Goal: Transaction & Acquisition: Book appointment/travel/reservation

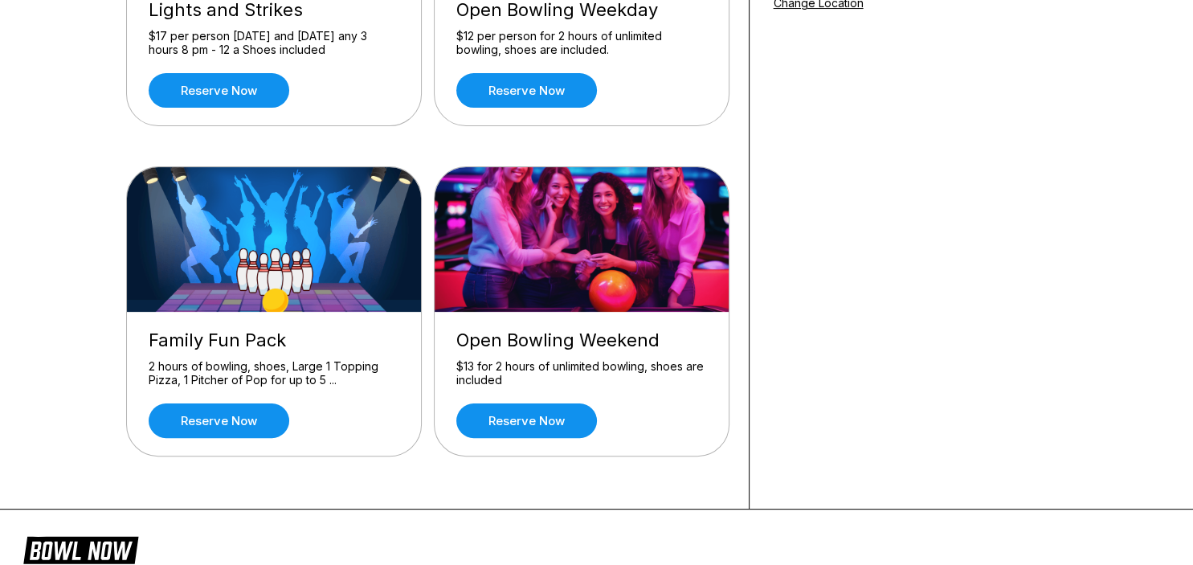
scroll to position [424, 0]
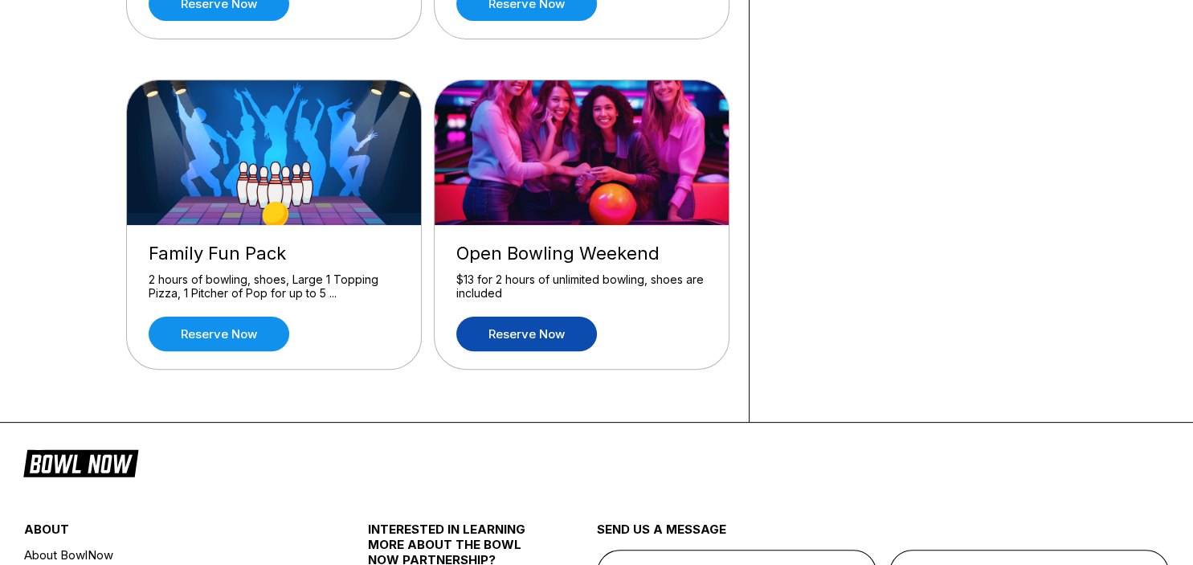
click at [534, 329] on link "Reserve now" at bounding box center [526, 334] width 141 height 35
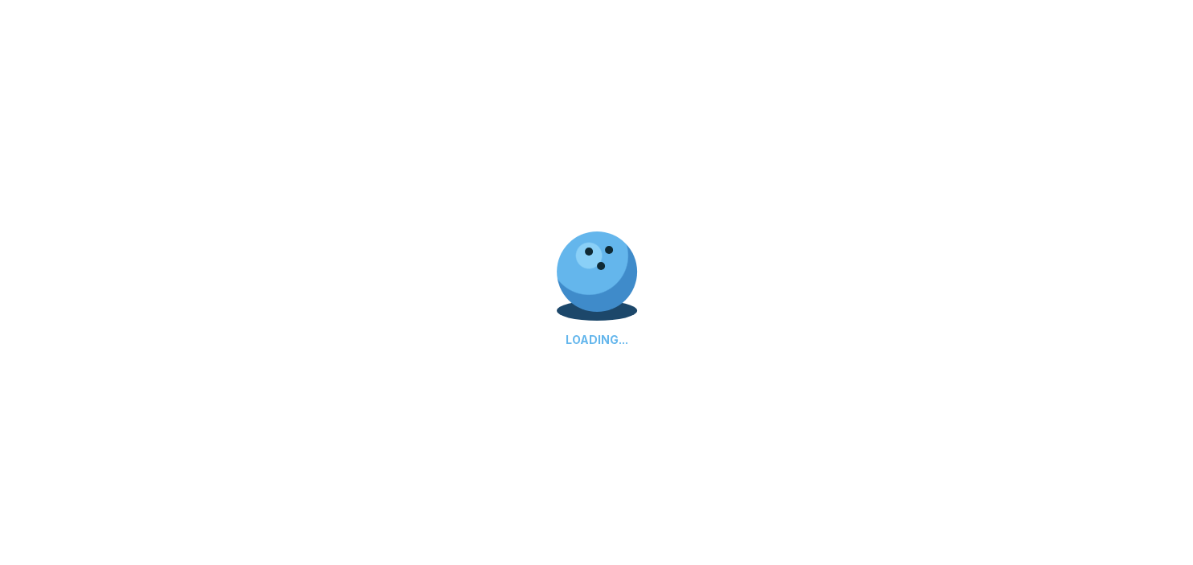
scroll to position [0, 0]
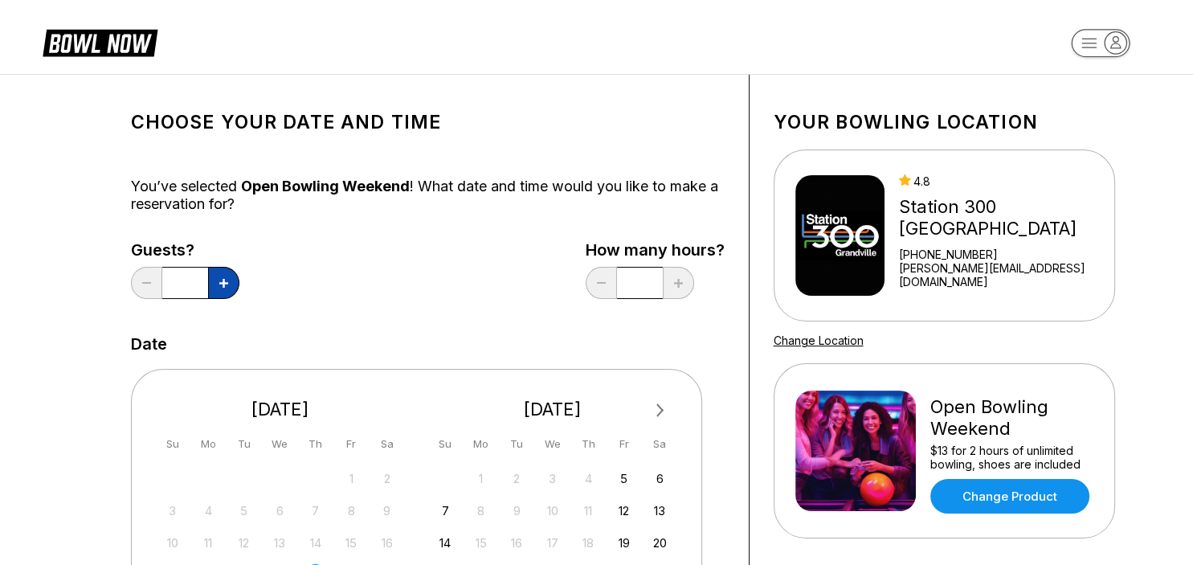
click at [220, 281] on icon at bounding box center [223, 283] width 9 height 9
type input "*"
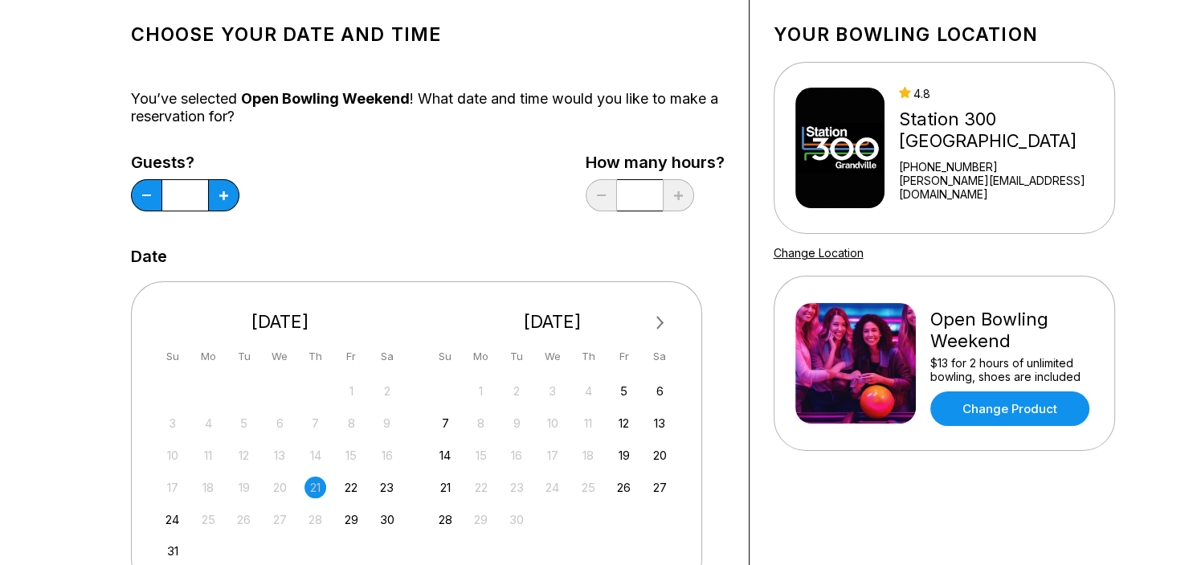
scroll to position [170, 0]
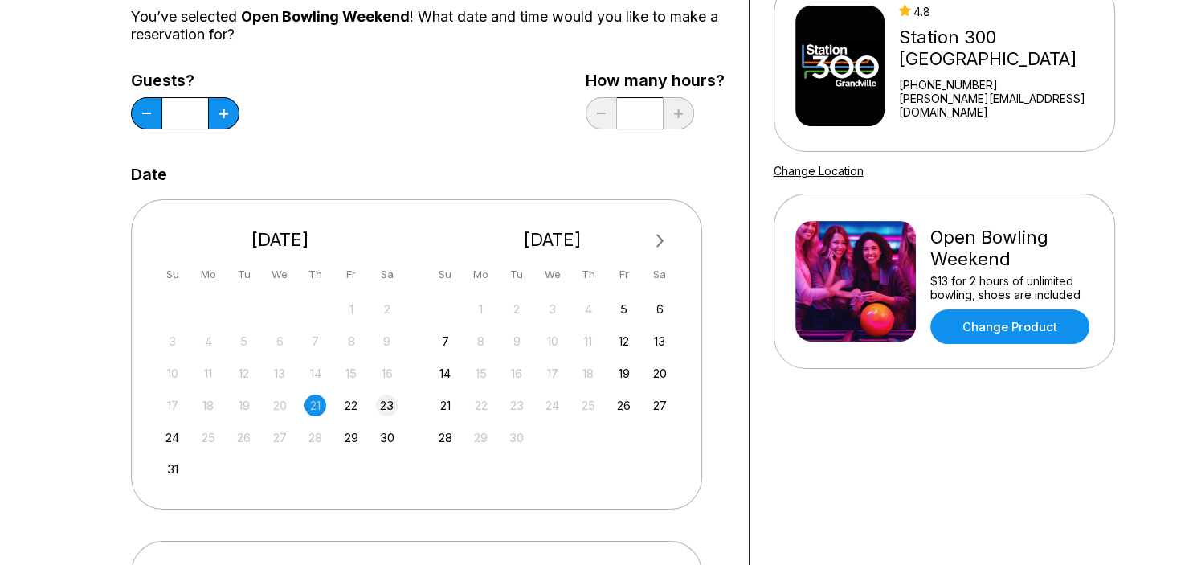
click at [388, 407] on div "23" at bounding box center [387, 406] width 22 height 22
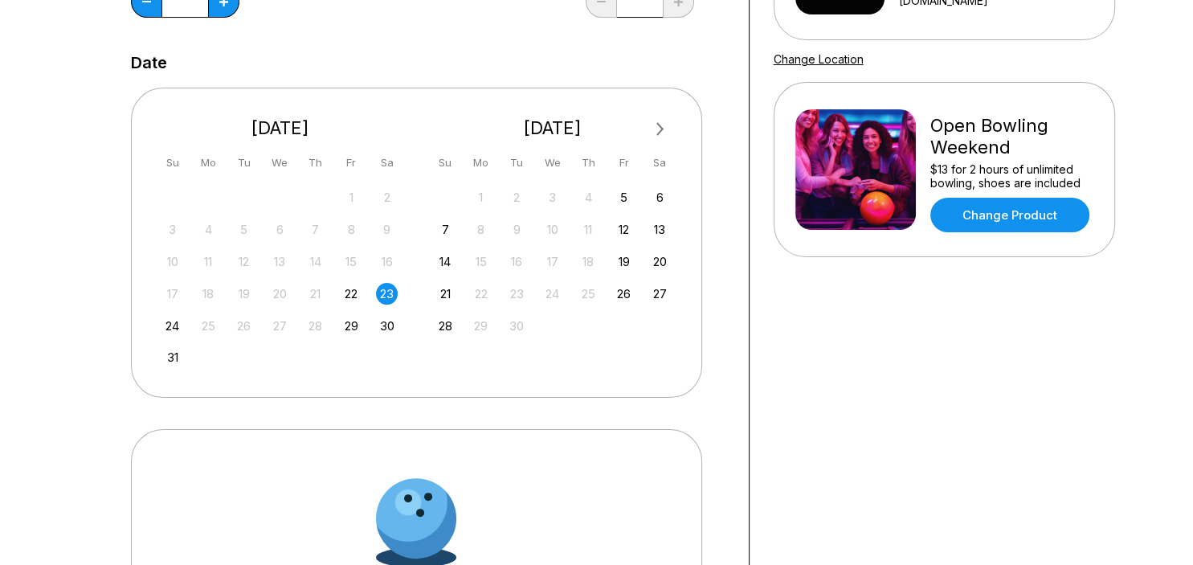
scroll to position [509, 0]
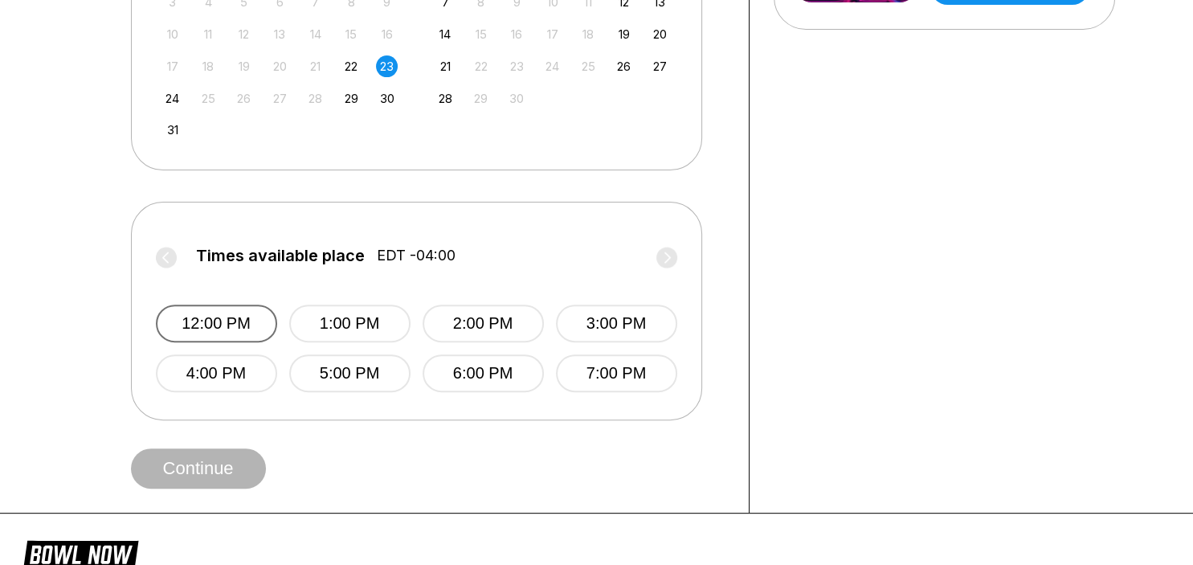
click at [222, 325] on button "12:00 PM" at bounding box center [216, 324] width 121 height 38
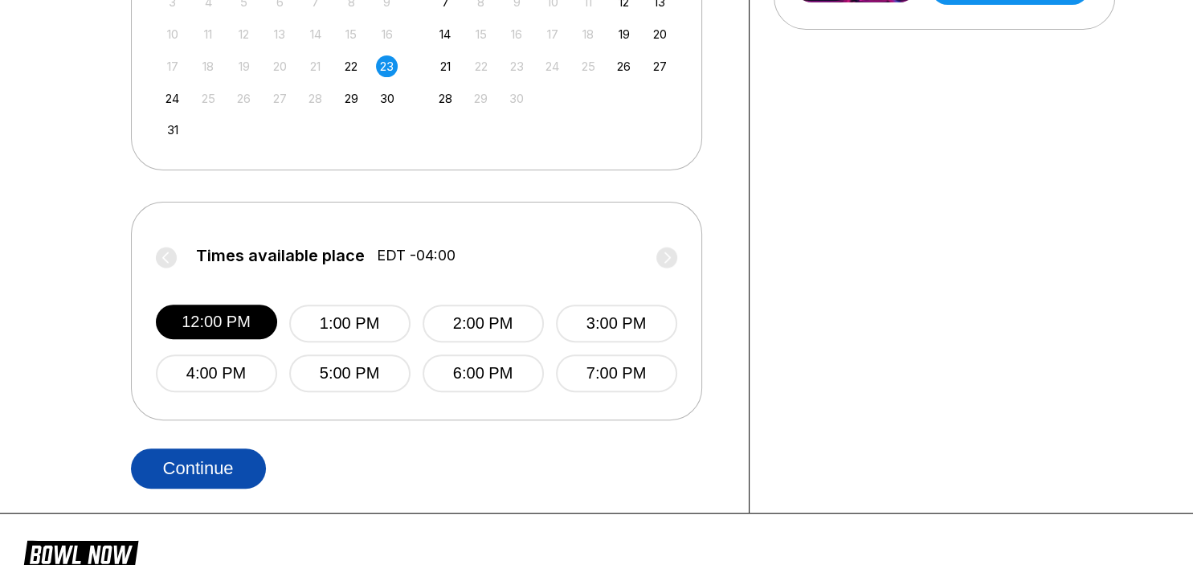
click at [204, 475] on button "Continue" at bounding box center [198, 468] width 135 height 40
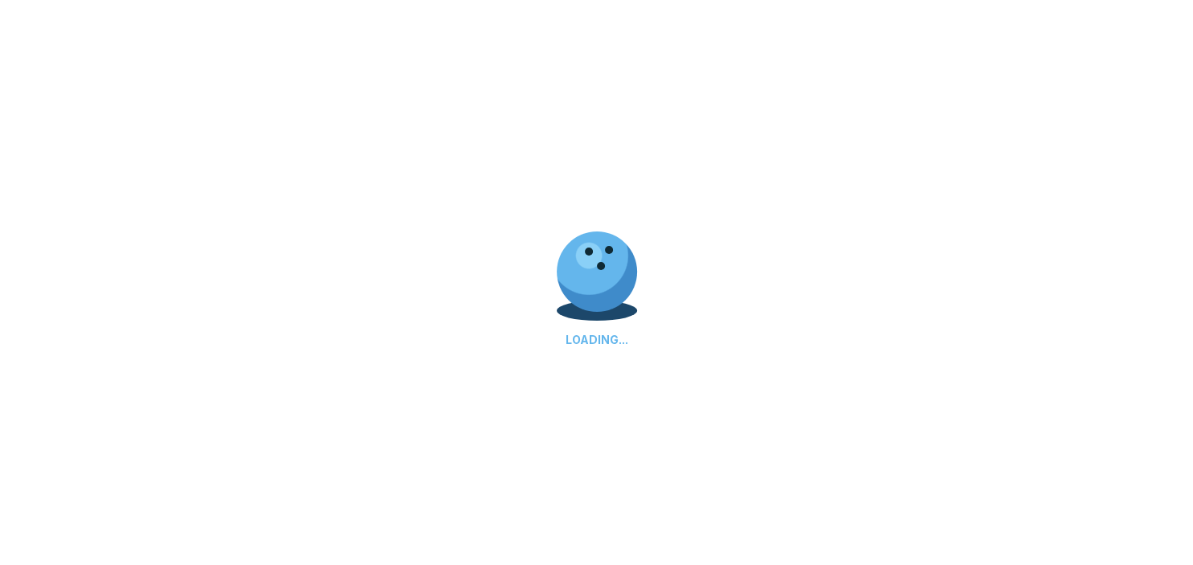
select select "**"
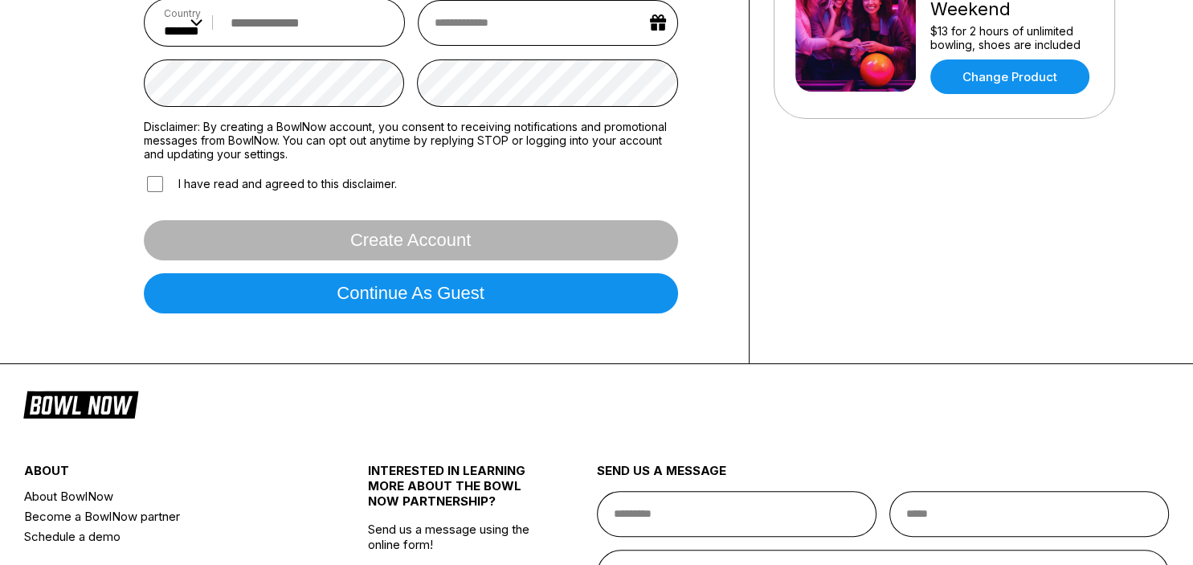
scroll to position [424, 0]
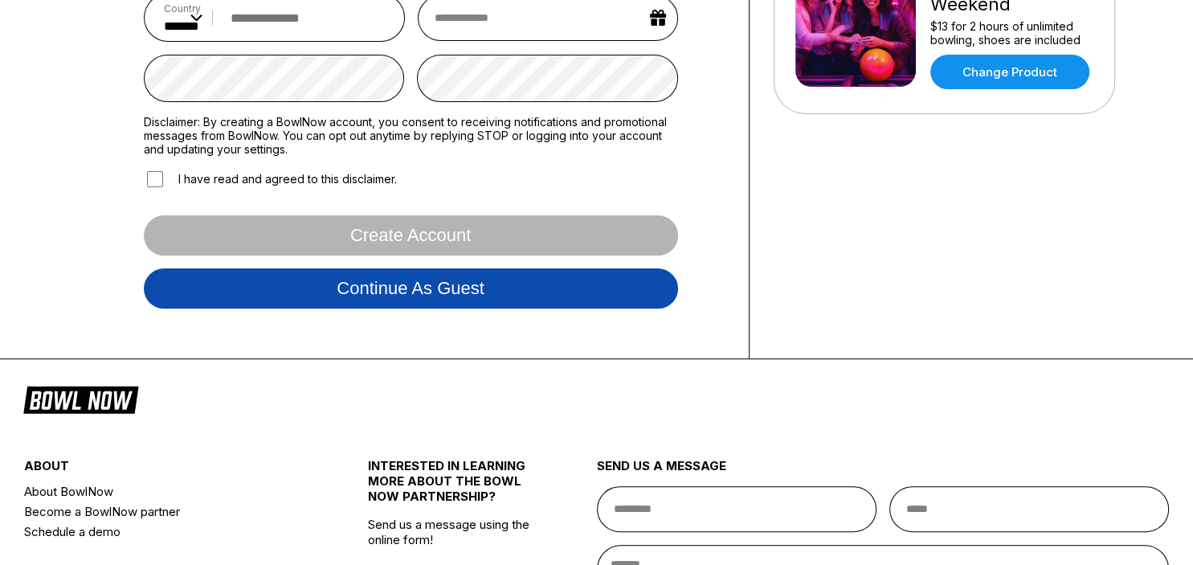
click at [452, 287] on button "Continue as guest" at bounding box center [411, 288] width 534 height 40
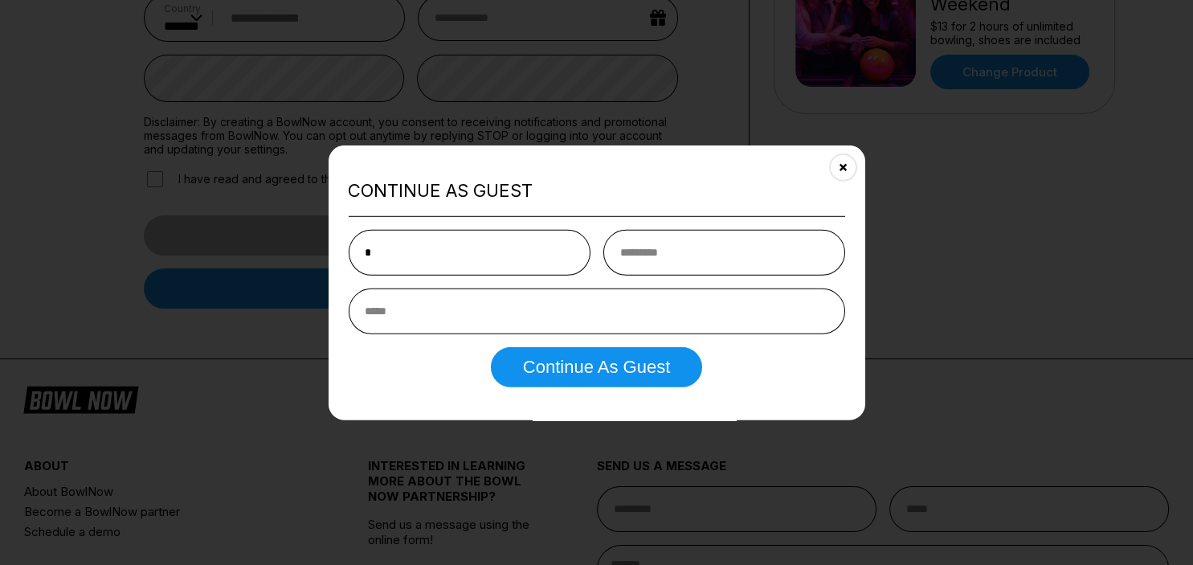
click at [401, 246] on input "*" at bounding box center [469, 253] width 242 height 46
type input "******"
click at [391, 324] on input "email" at bounding box center [596, 312] width 497 height 46
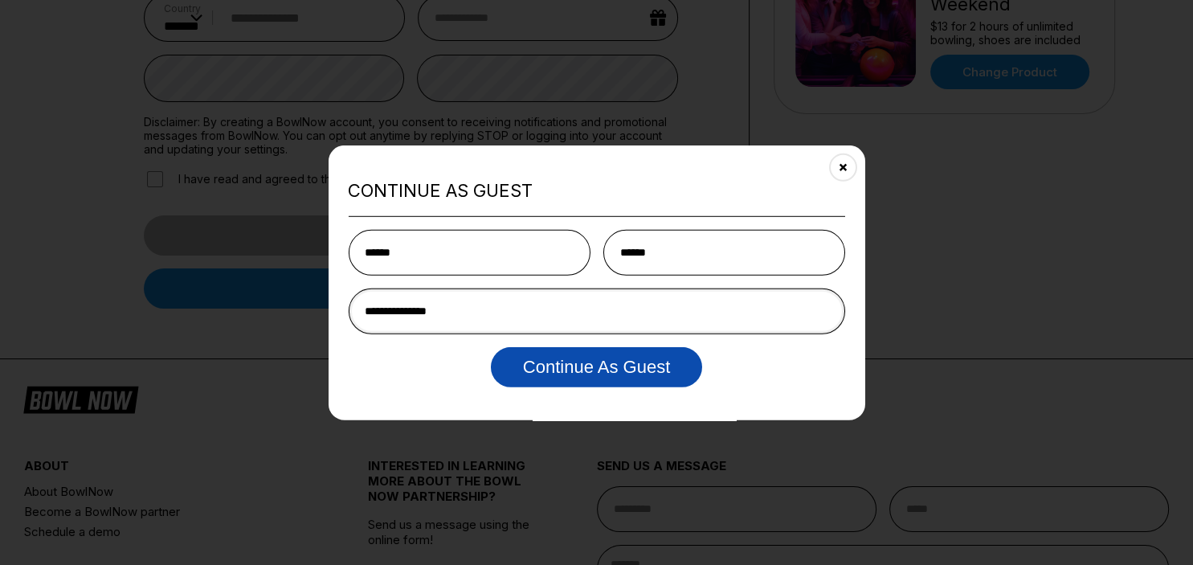
type input "**********"
click at [645, 387] on button "Continue as Guest" at bounding box center [596, 367] width 211 height 40
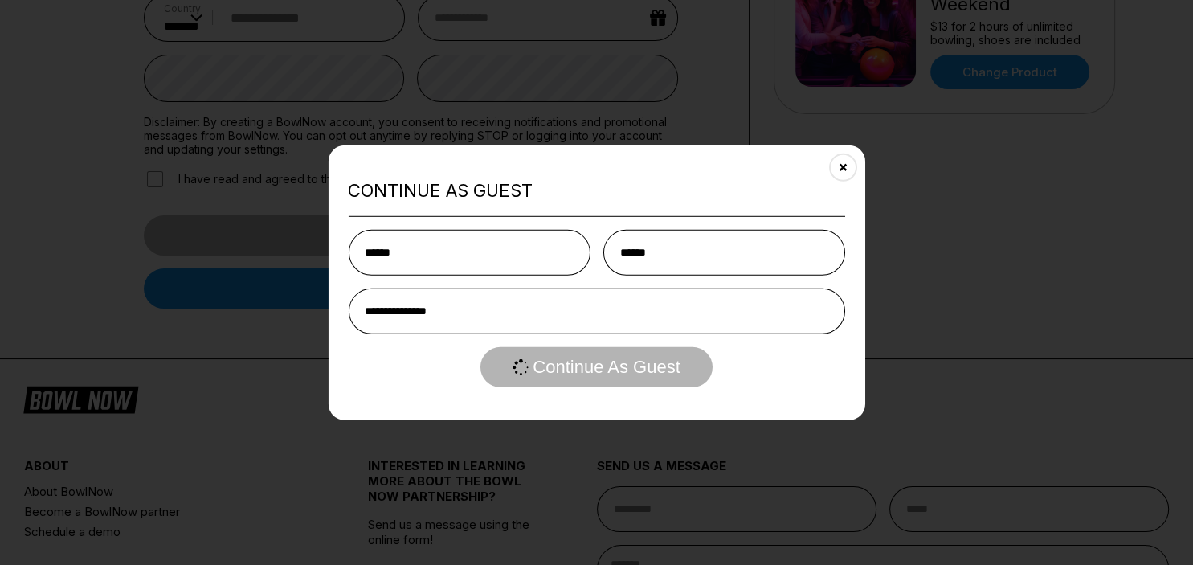
scroll to position [0, 0]
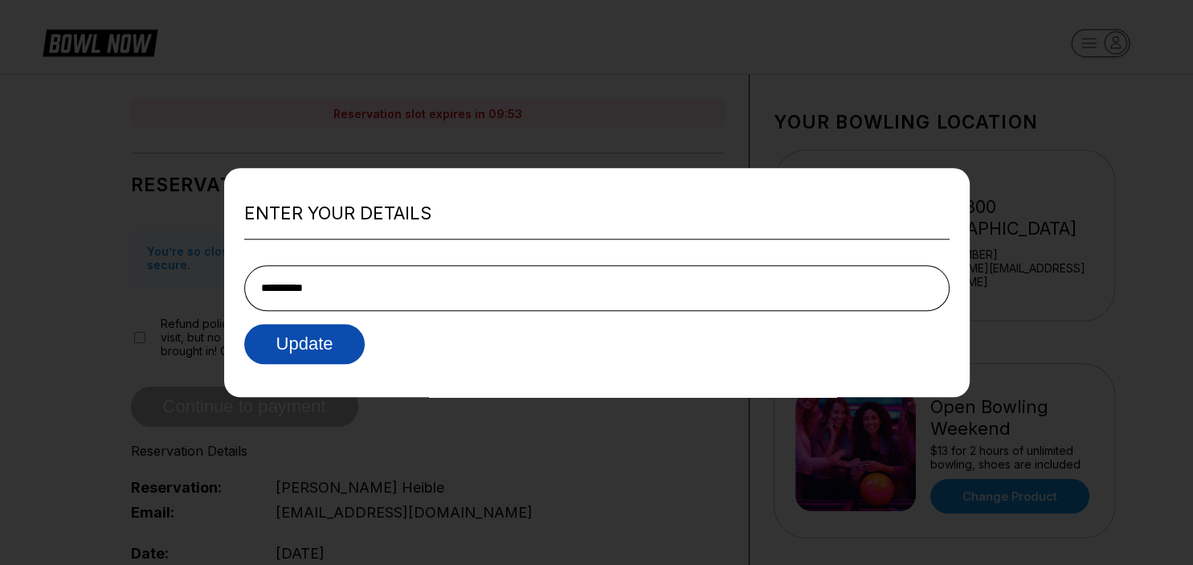
type input "**********"
click at [305, 342] on button "Update" at bounding box center [304, 344] width 121 height 40
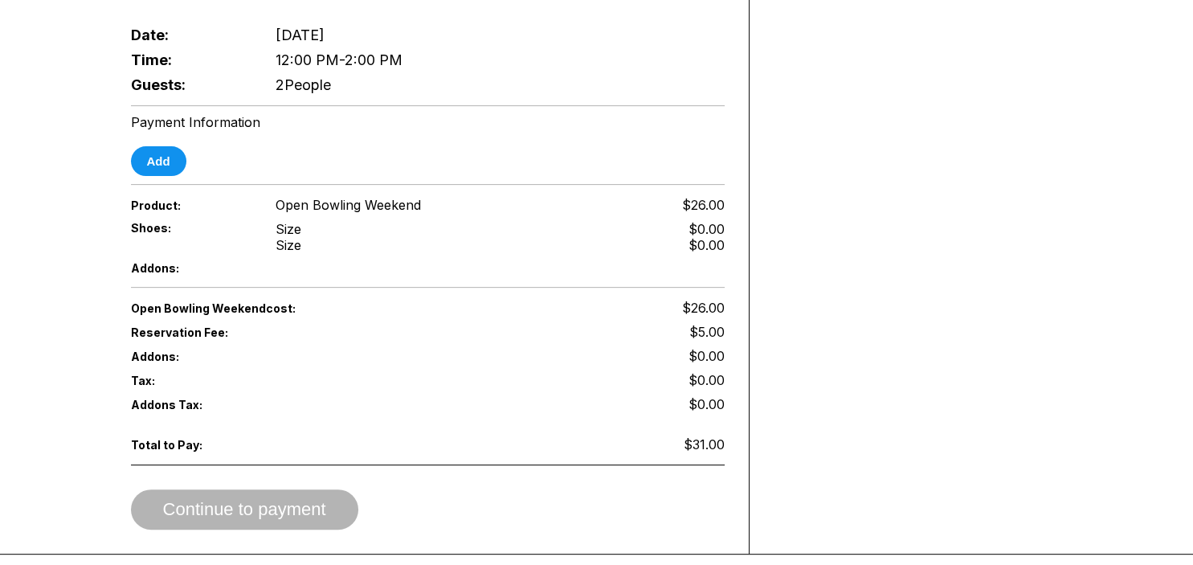
scroll to position [509, 0]
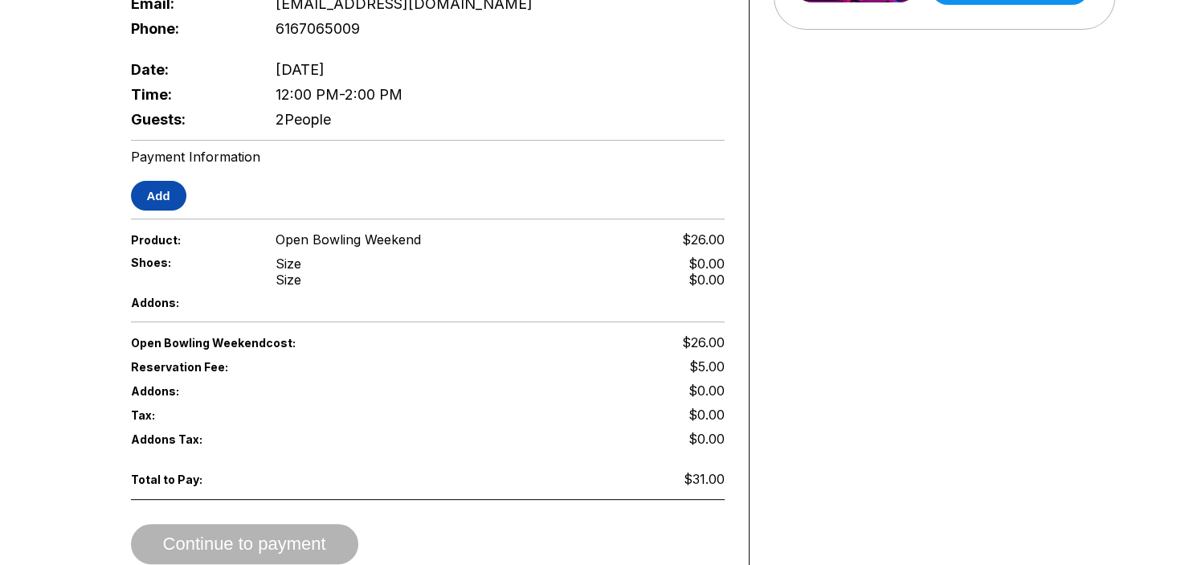
click at [162, 189] on button "Add" at bounding box center [158, 196] width 55 height 30
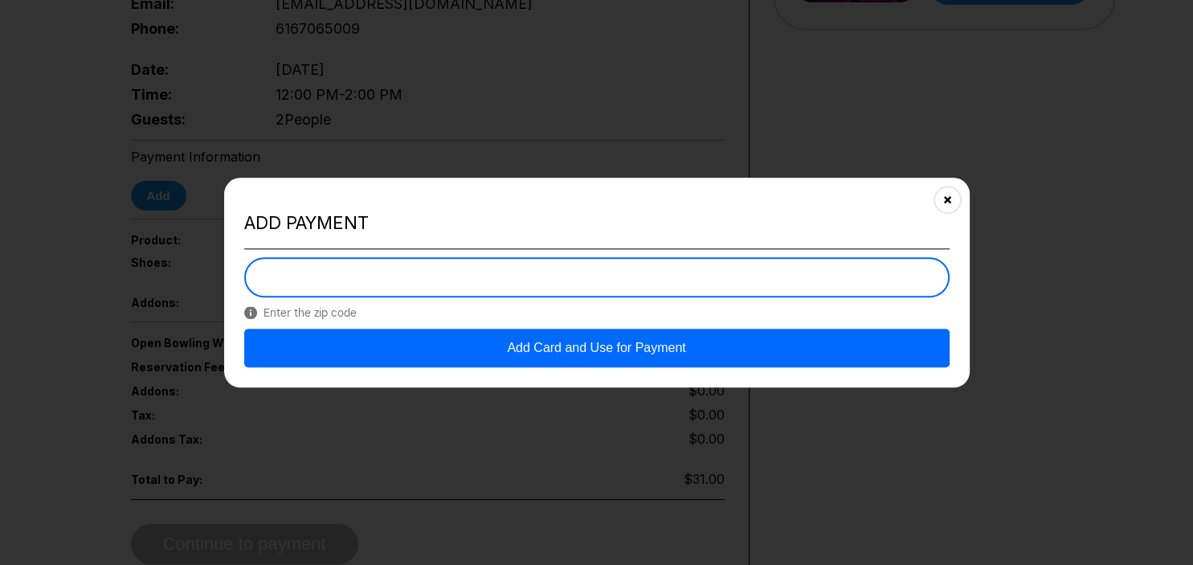
click at [613, 353] on button "Add Card and Use for Payment" at bounding box center [597, 348] width 706 height 39
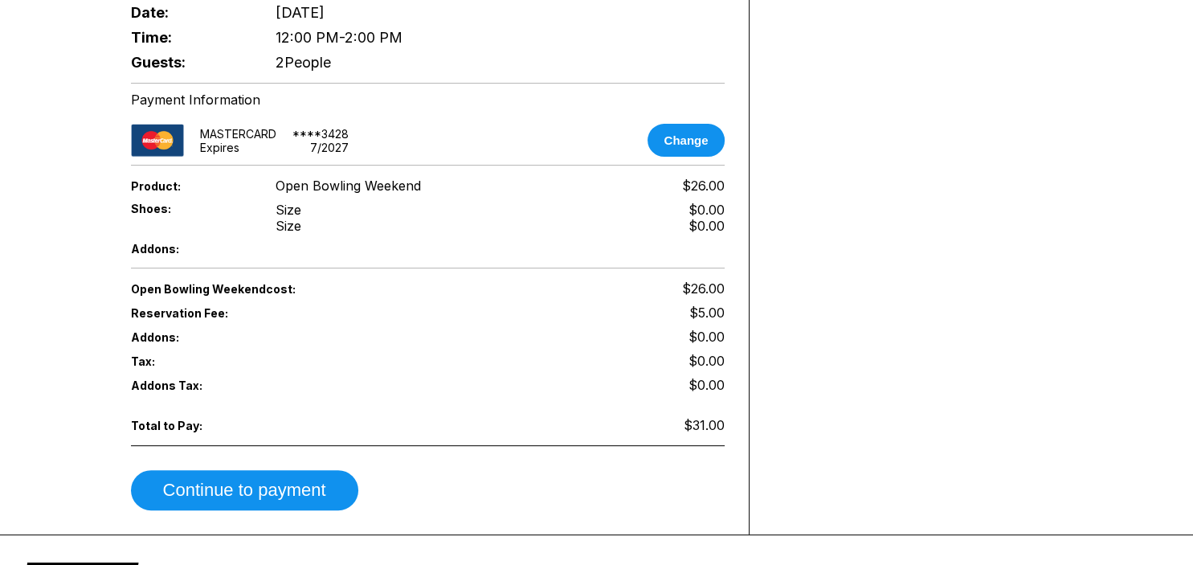
scroll to position [594, 0]
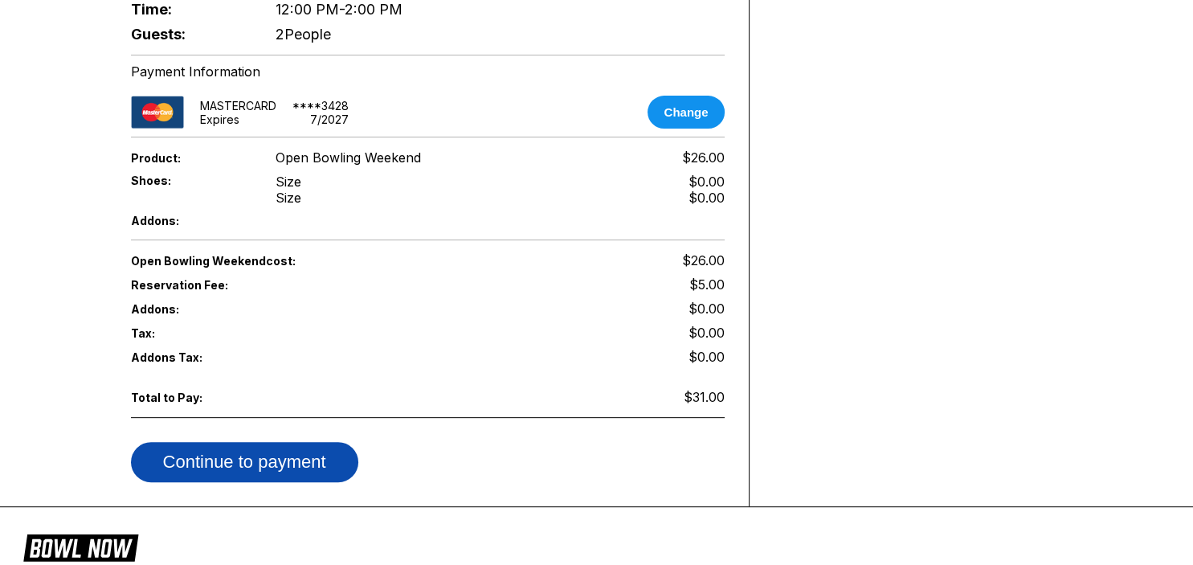
click at [236, 456] on button "Continue to payment" at bounding box center [244, 462] width 227 height 40
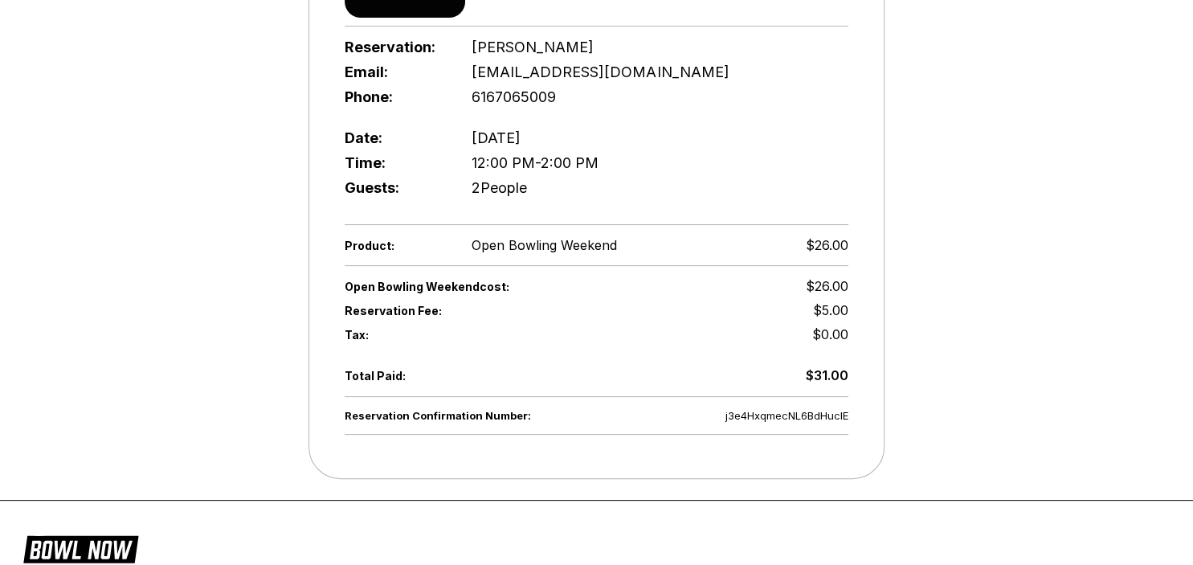
scroll to position [424, 0]
